Goal: Navigation & Orientation: Find specific page/section

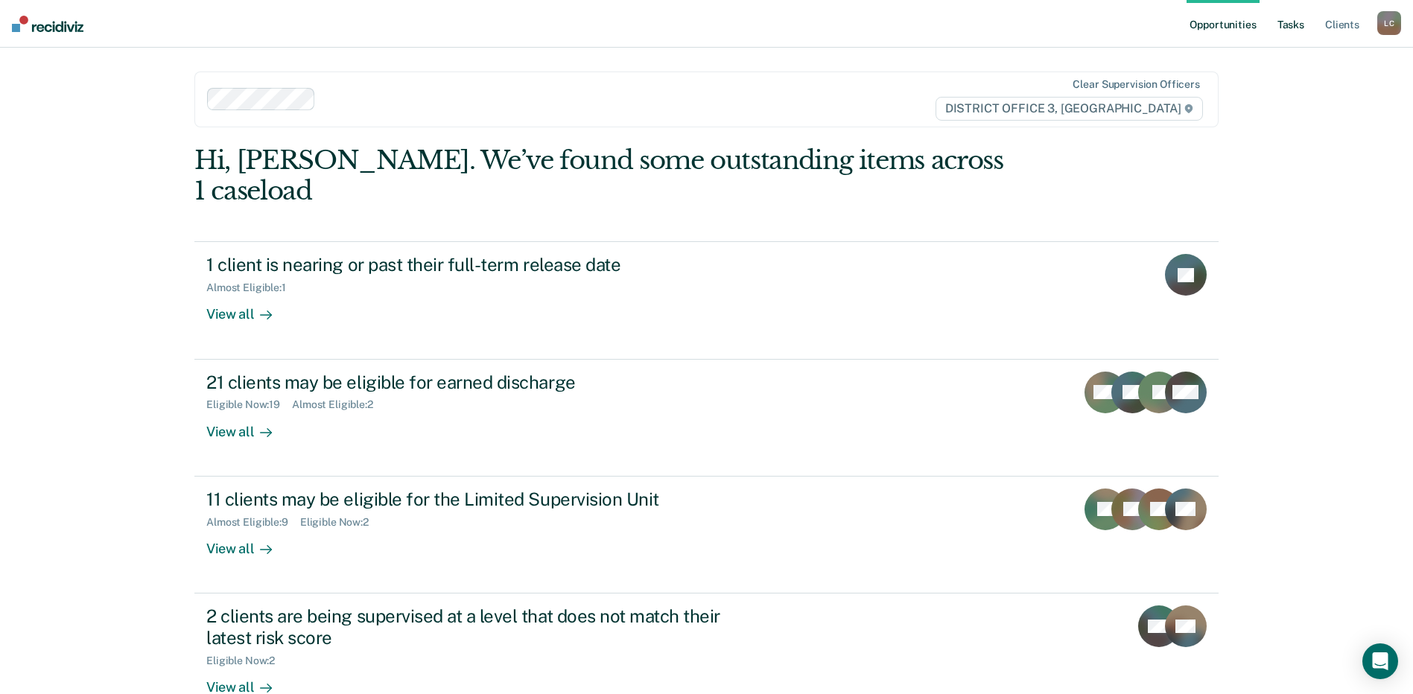
click at [1295, 23] on link "Tasks" at bounding box center [1291, 24] width 33 height 48
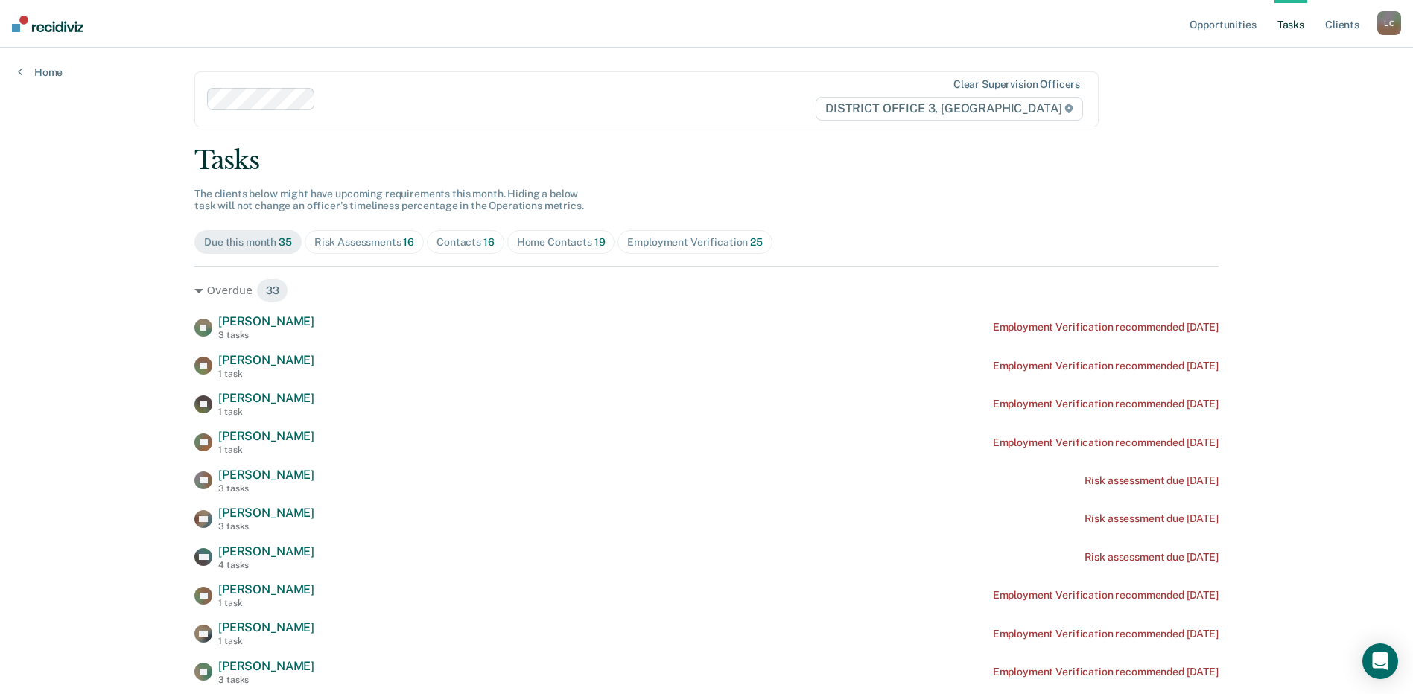
click at [580, 241] on div "Home Contacts 19" at bounding box center [561, 242] width 89 height 13
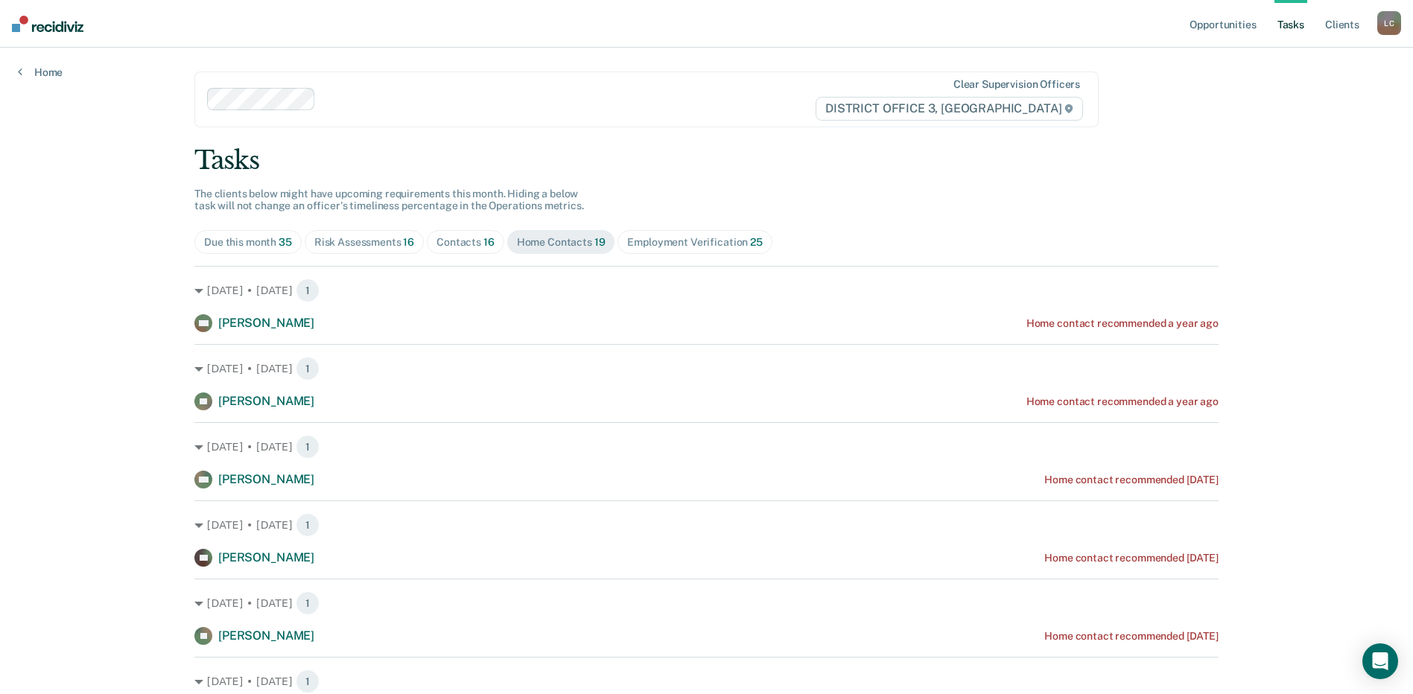
drag, startPoint x: 470, startPoint y: 240, endPoint x: 452, endPoint y: 243, distance: 18.1
click at [466, 241] on div "Contacts 16" at bounding box center [466, 242] width 58 height 13
drag, startPoint x: 452, startPoint y: 243, endPoint x: 415, endPoint y: 254, distance: 38.9
click at [397, 245] on div "Risk Assessments 16" at bounding box center [364, 242] width 100 height 13
drag, startPoint x: 468, startPoint y: 240, endPoint x: 475, endPoint y: 241, distance: 7.6
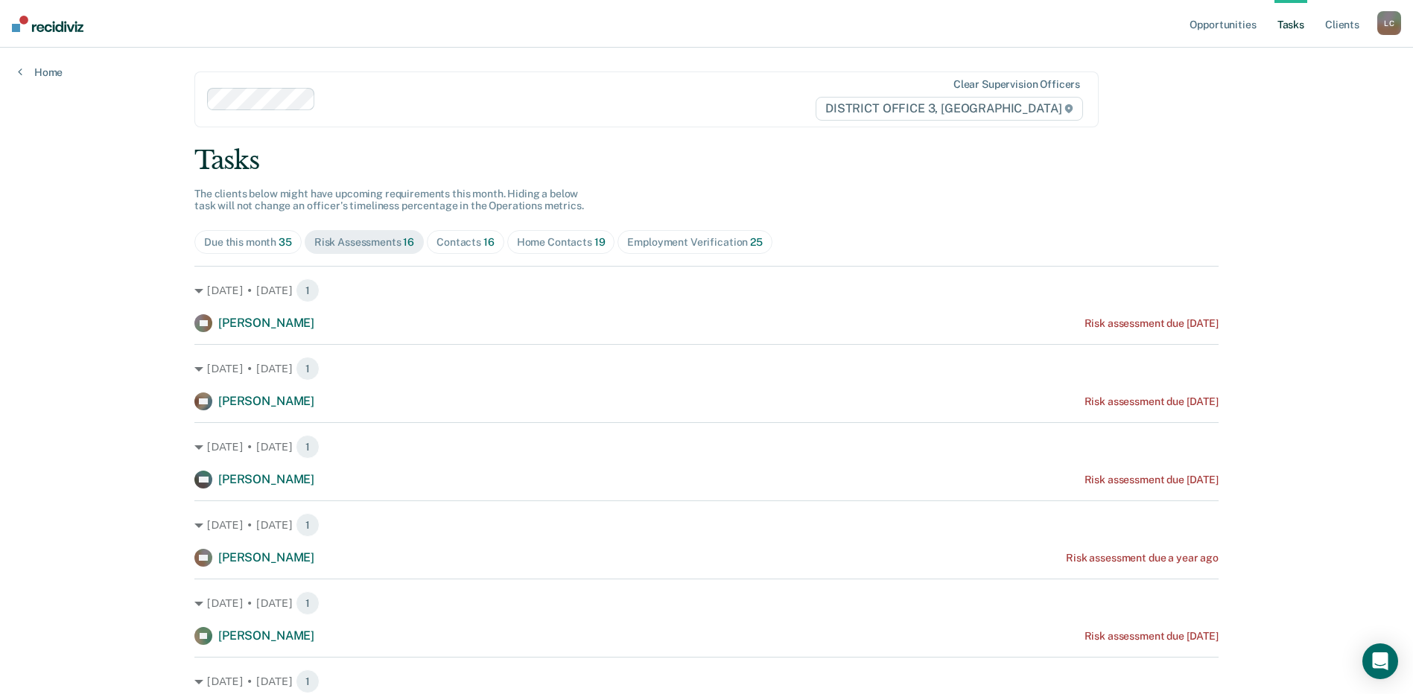
click at [469, 240] on div "Contacts 16" at bounding box center [466, 242] width 58 height 13
click at [539, 243] on div "Home Contacts 19" at bounding box center [561, 242] width 89 height 13
click at [960, 233] on div "Due this month 35 Risk Assessments 16 Contacts 16 Home Contacts 19 Employment V…" at bounding box center [706, 242] width 1024 height 24
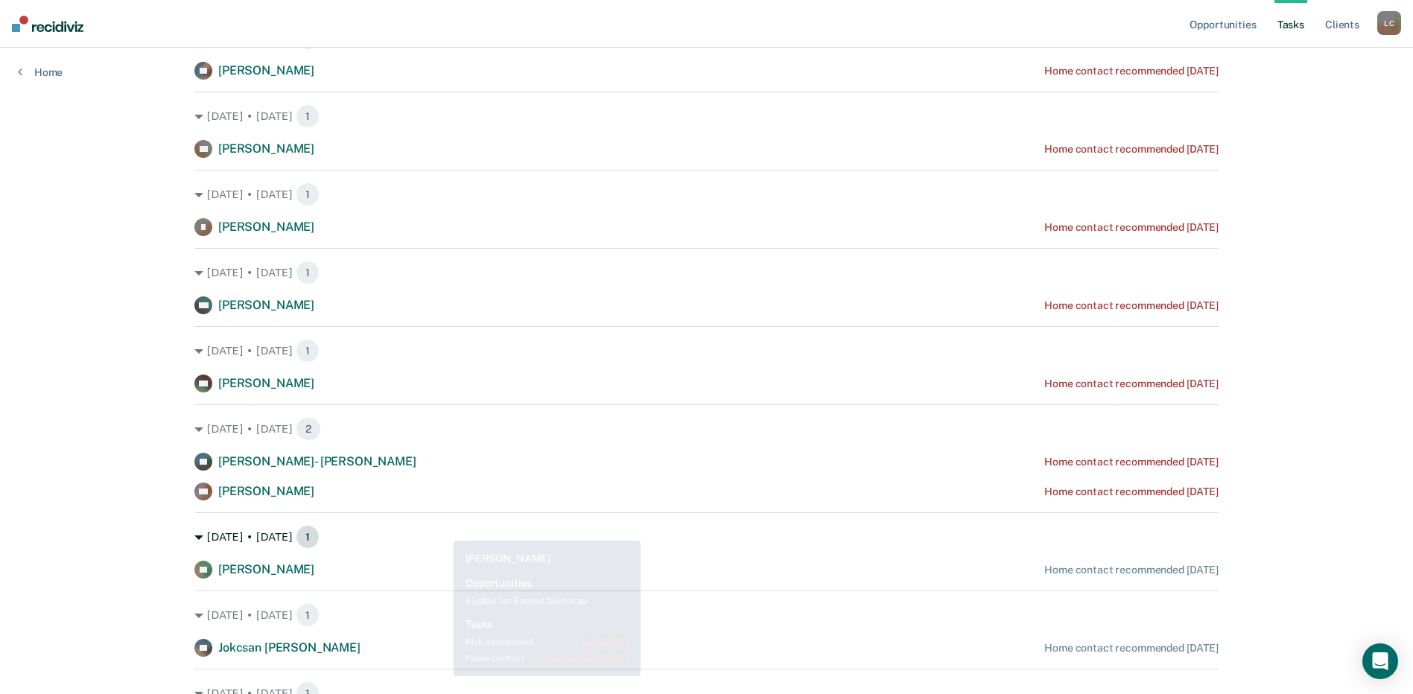
scroll to position [983, 0]
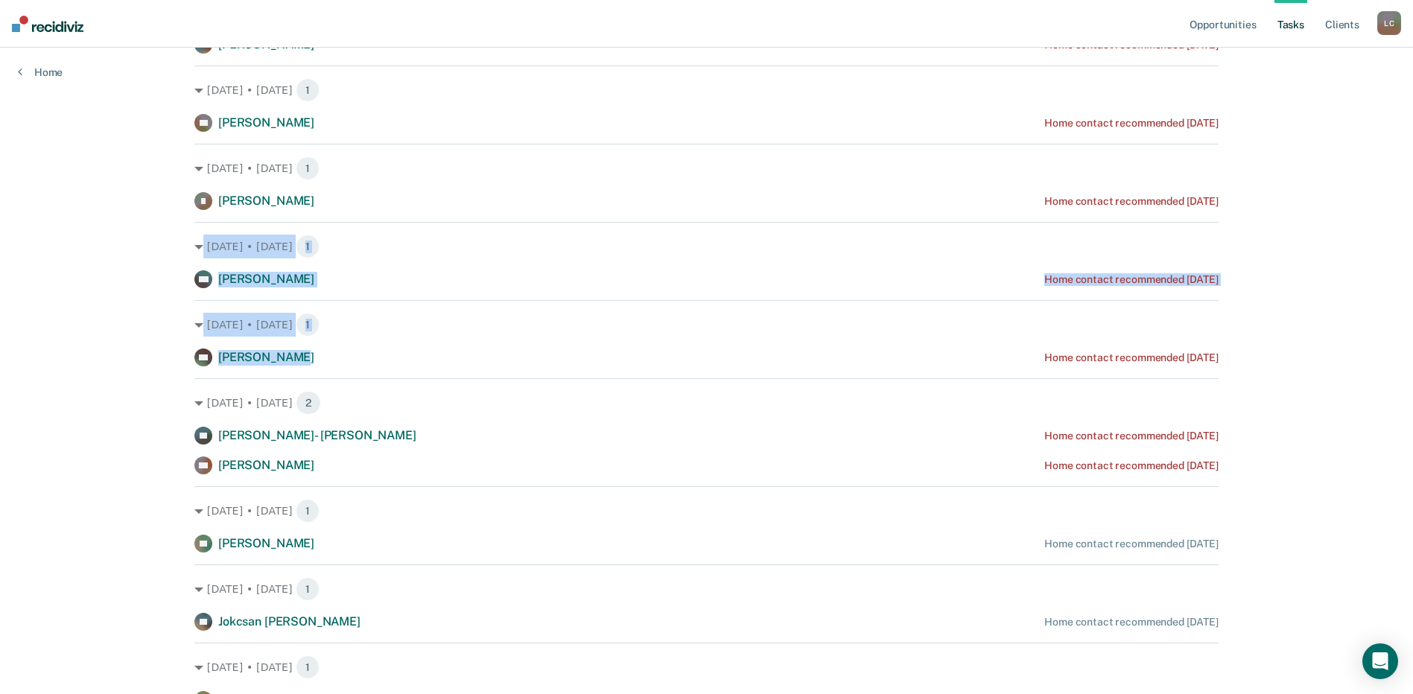
drag, startPoint x: 510, startPoint y: 219, endPoint x: 496, endPoint y: 350, distance: 131.8
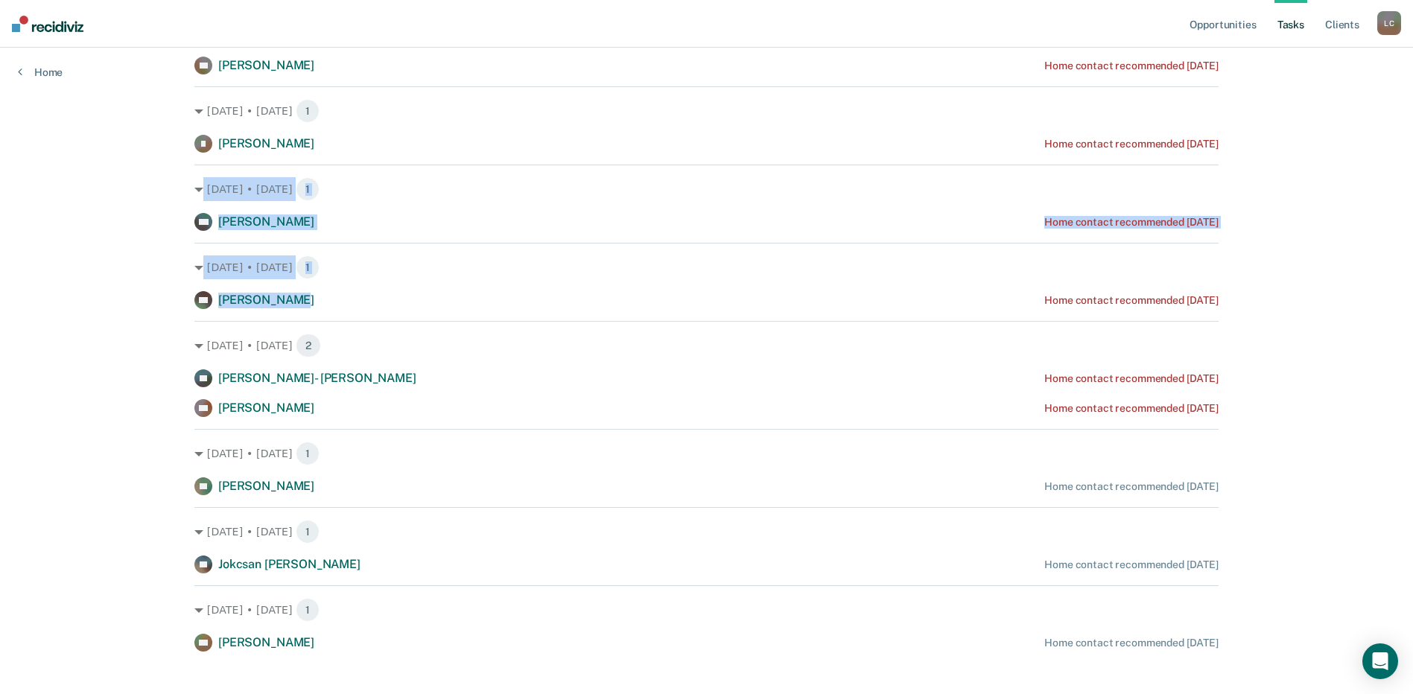
scroll to position [1043, 0]
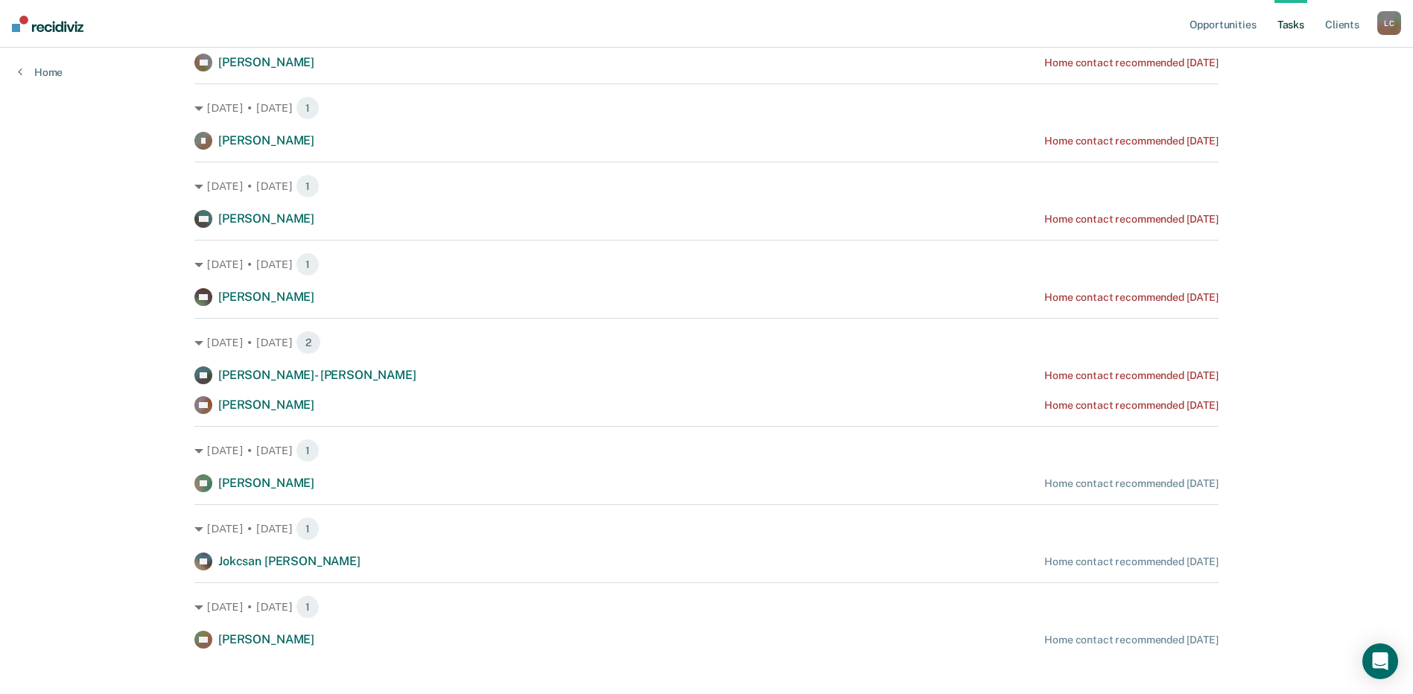
click at [643, 318] on hr at bounding box center [706, 318] width 1024 height 1
drag, startPoint x: 651, startPoint y: 405, endPoint x: 610, endPoint y: 544, distance: 145.2
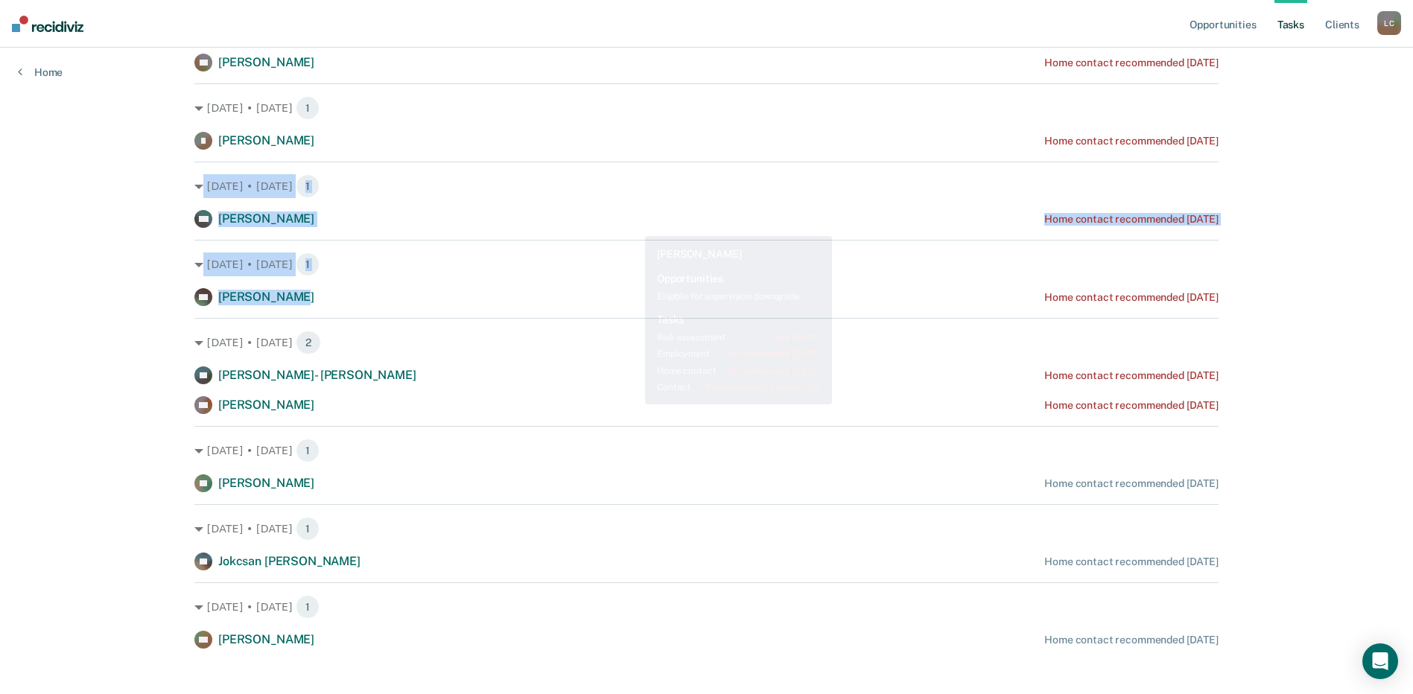
drag, startPoint x: 642, startPoint y: 157, endPoint x: 630, endPoint y: 285, distance: 128.0
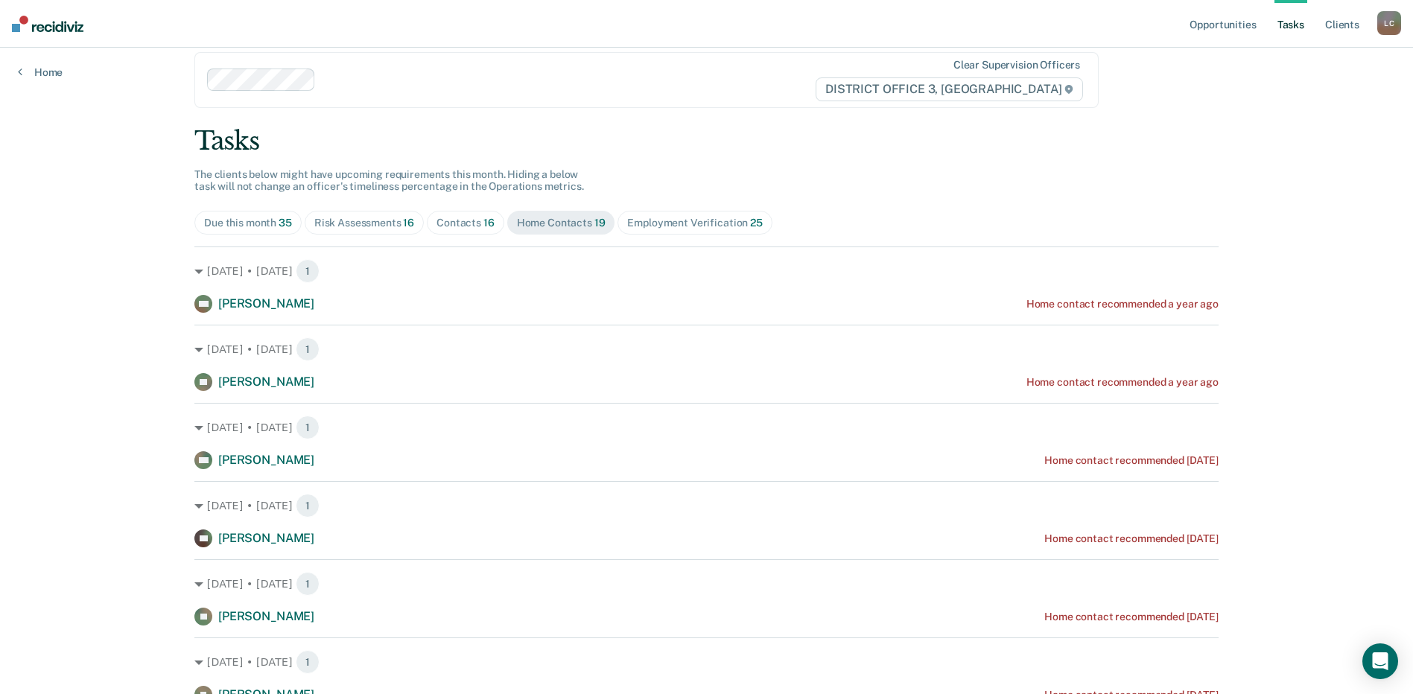
scroll to position [14, 0]
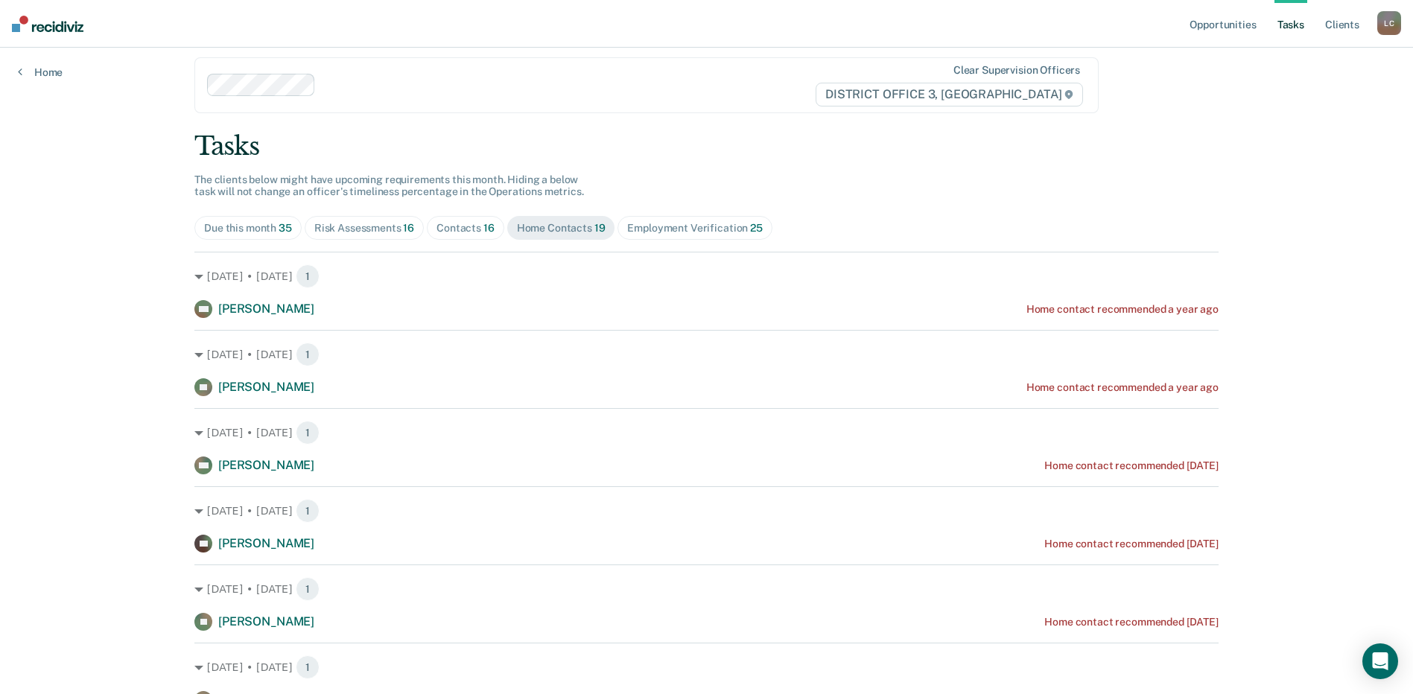
click at [462, 226] on div "Contacts 16" at bounding box center [466, 228] width 58 height 13
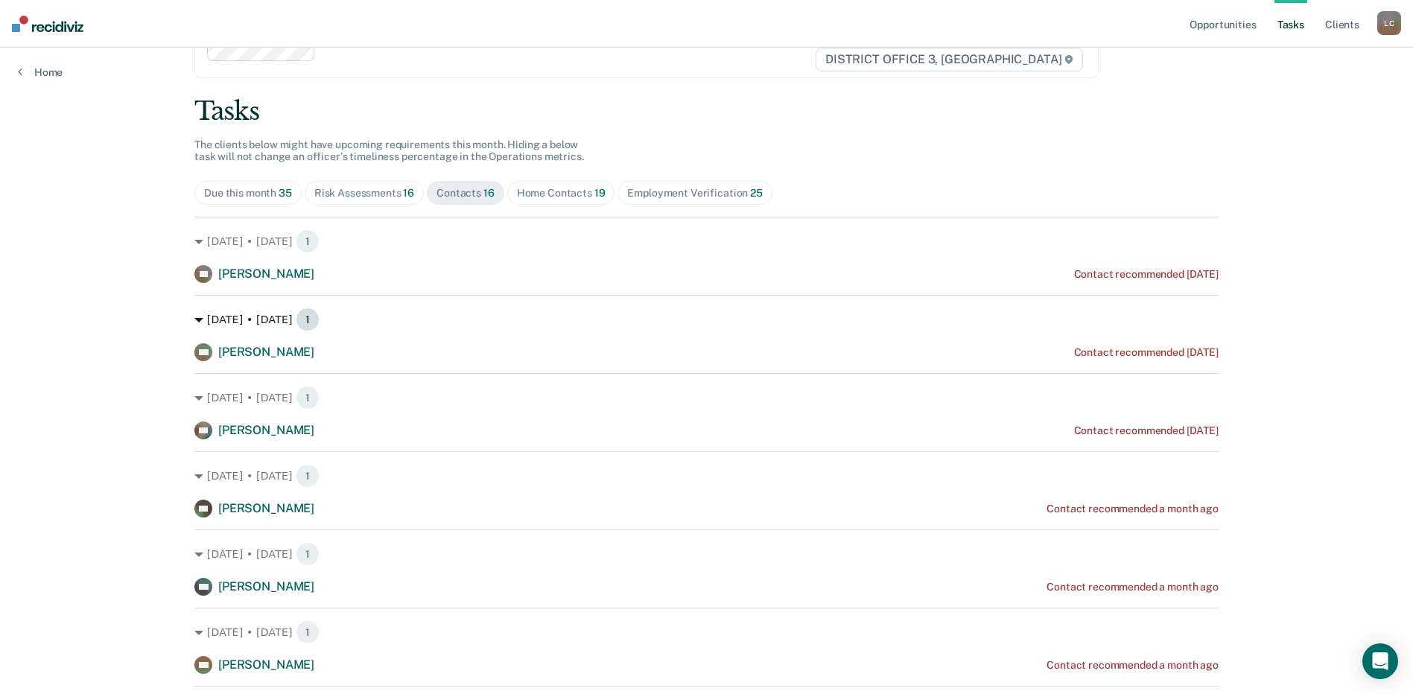
scroll to position [0, 0]
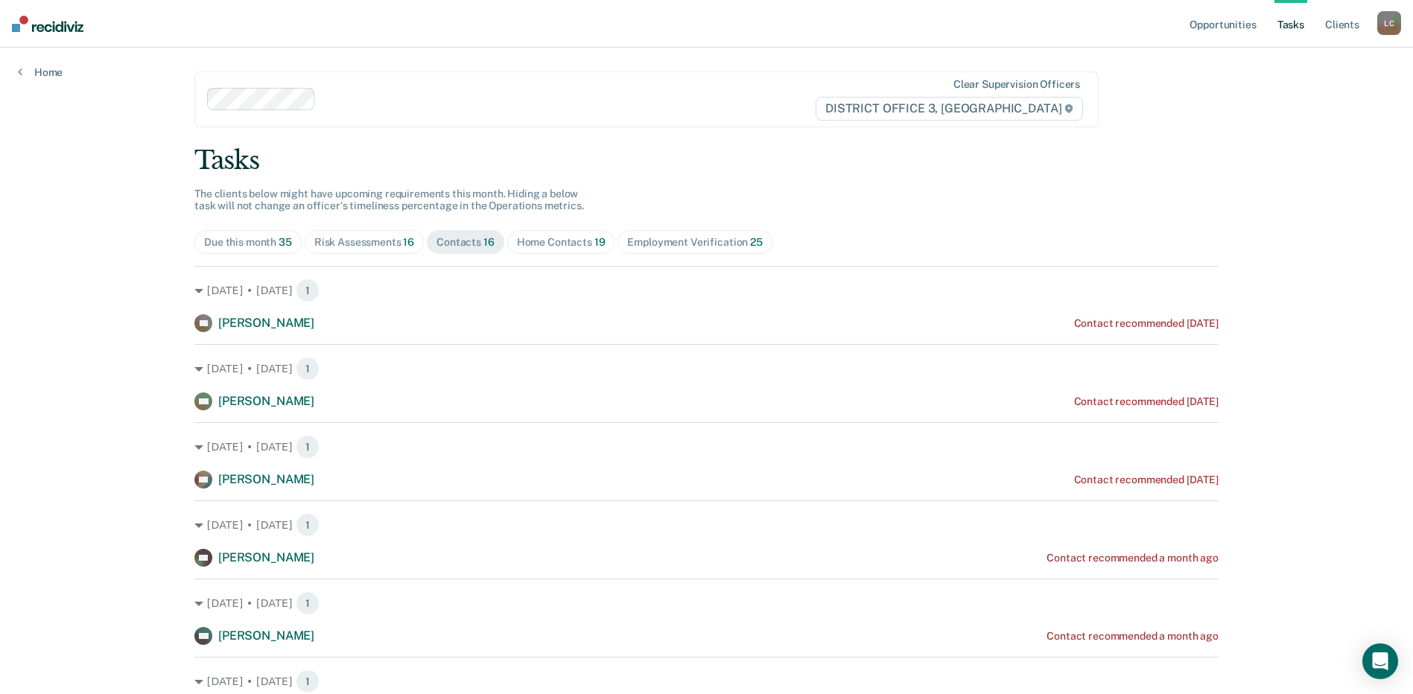
click at [359, 238] on div "Risk Assessments 16" at bounding box center [364, 242] width 100 height 13
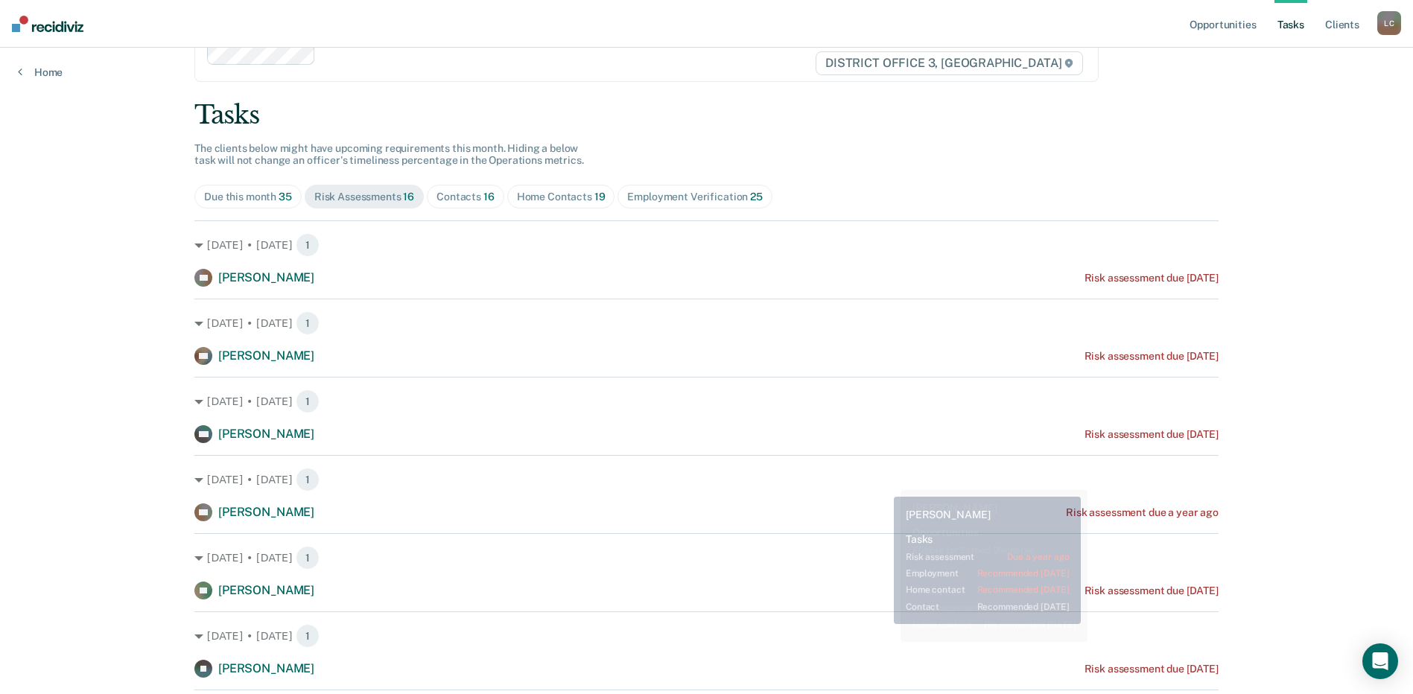
scroll to position [3, 0]
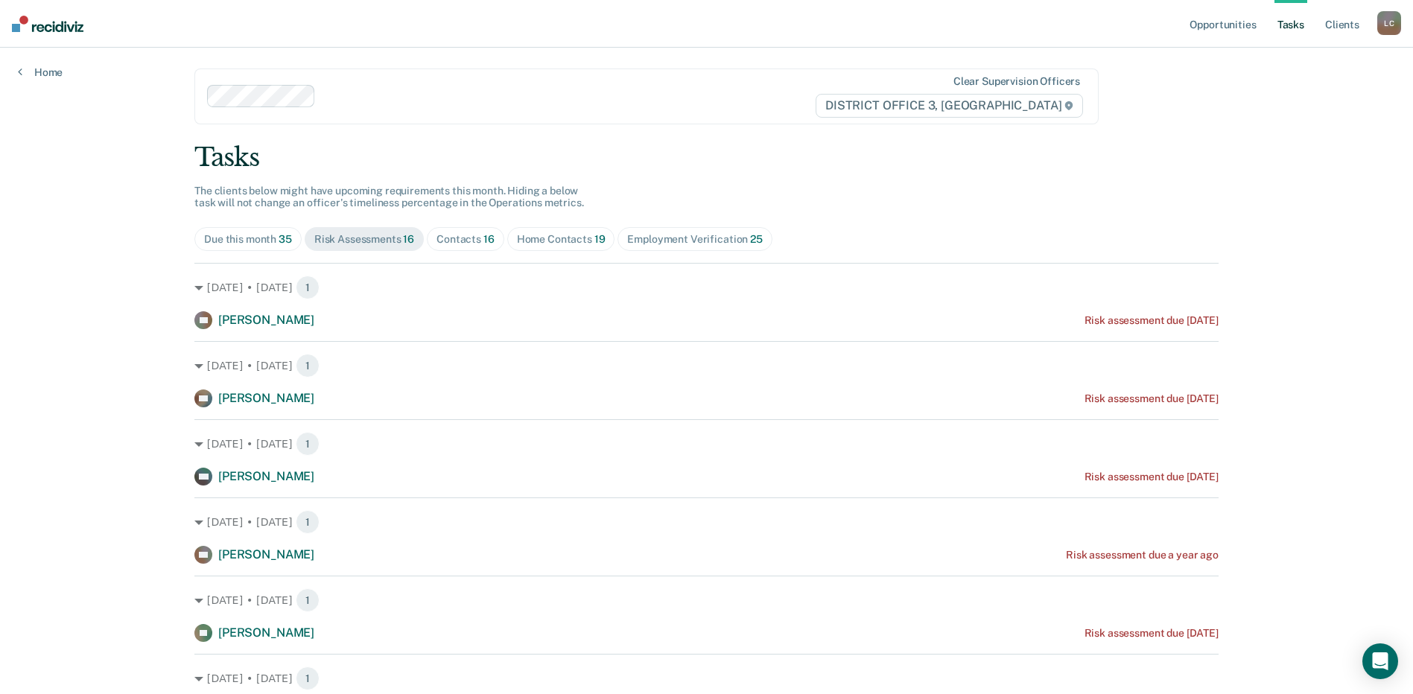
click at [445, 240] on div "Contacts 16" at bounding box center [466, 239] width 58 height 13
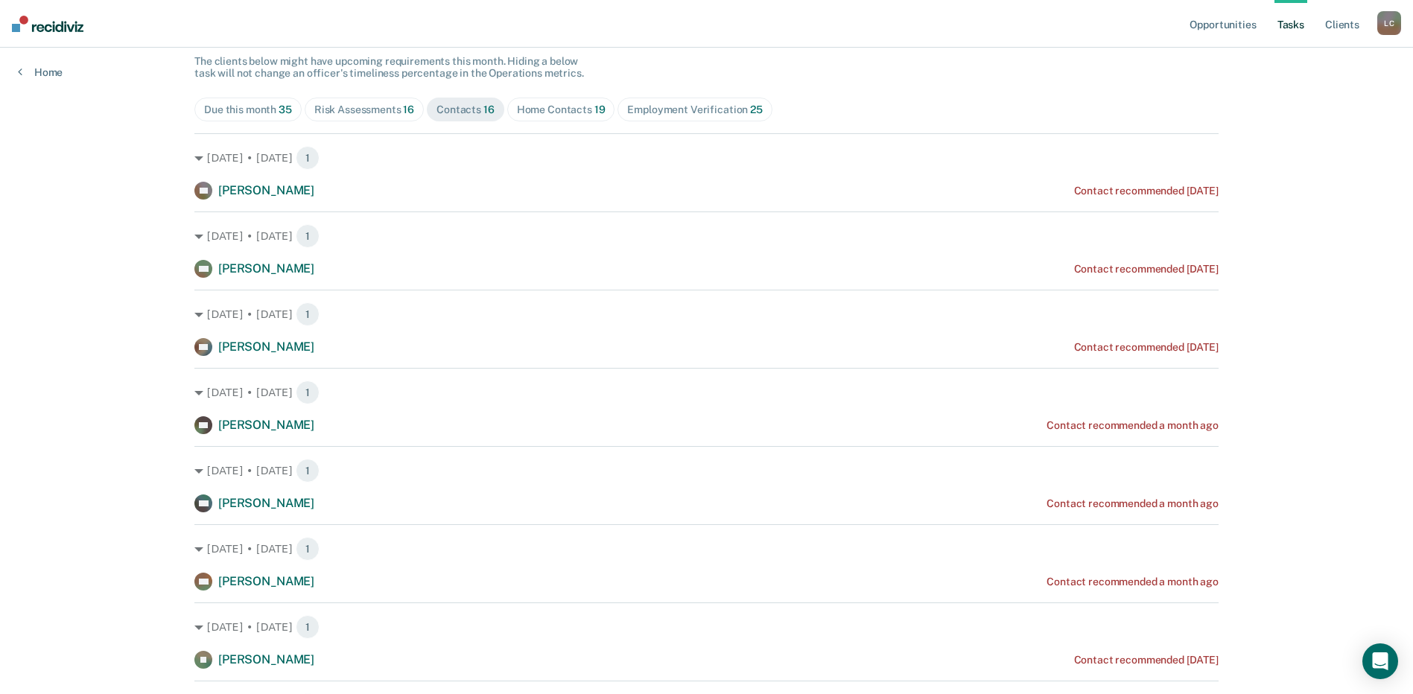
scroll to position [0, 0]
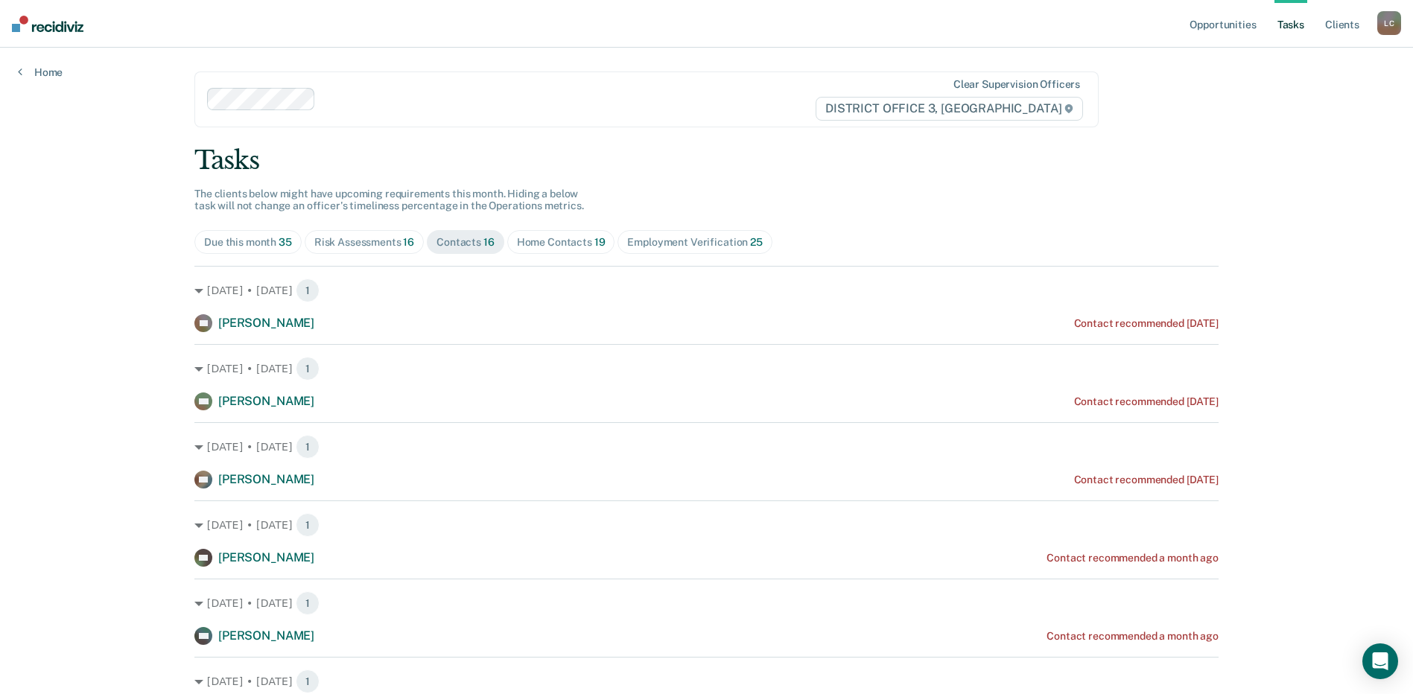
click at [362, 237] on div "Risk Assessments 16" at bounding box center [364, 242] width 100 height 13
